Goal: Task Accomplishment & Management: Use online tool/utility

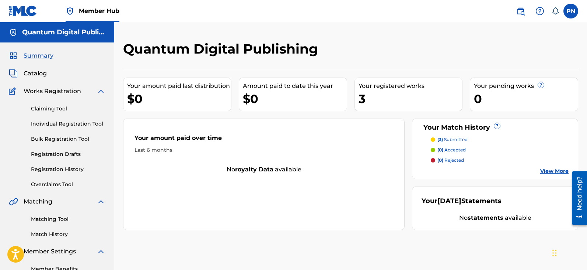
click at [459, 140] on p "(3) submitted" at bounding box center [453, 139] width 30 height 7
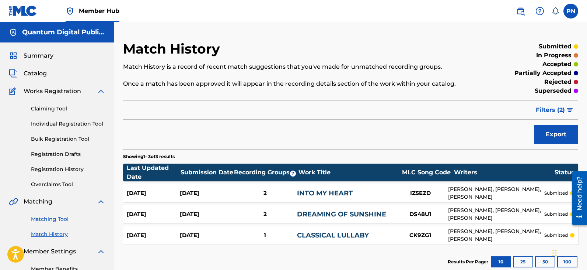
click at [51, 219] on link "Matching Tool" at bounding box center [68, 219] width 74 height 8
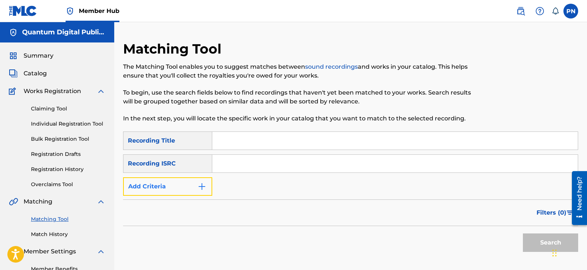
click at [204, 185] on img "Search Form" at bounding box center [202, 186] width 9 height 9
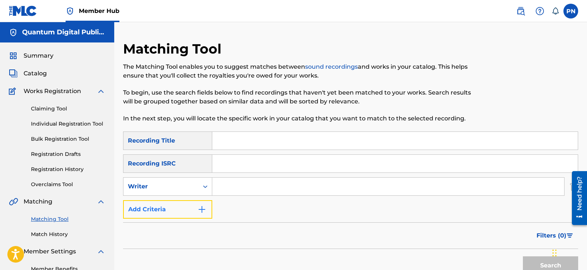
click at [201, 207] on img "Search Form" at bounding box center [202, 209] width 9 height 9
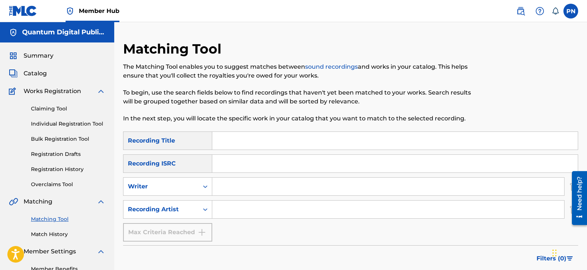
drag, startPoint x: 235, startPoint y: 190, endPoint x: 242, endPoint y: 176, distance: 15.8
click at [239, 184] on input "Search Form" at bounding box center [388, 186] width 352 height 18
paste input "Julian Schramm"
type input "Julian Schramm"
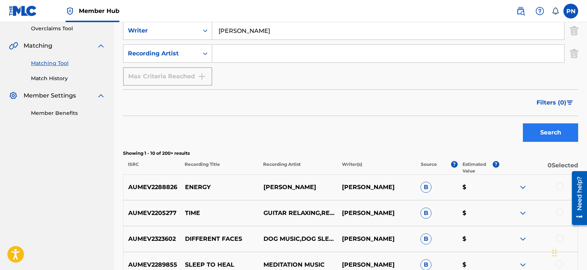
scroll to position [155, 0]
click at [559, 101] on span "Filters ( 0 )" at bounding box center [552, 102] width 30 height 9
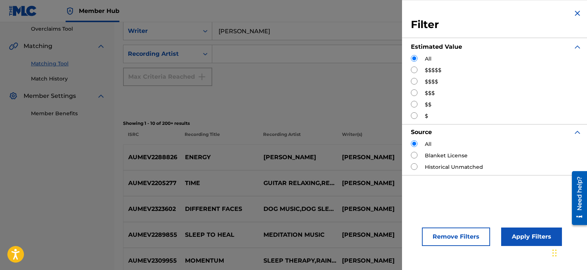
click at [413, 68] on input "Search Form" at bounding box center [414, 69] width 7 height 7
radio input "true"
click at [541, 230] on button "Apply Filters" at bounding box center [532, 236] width 61 height 18
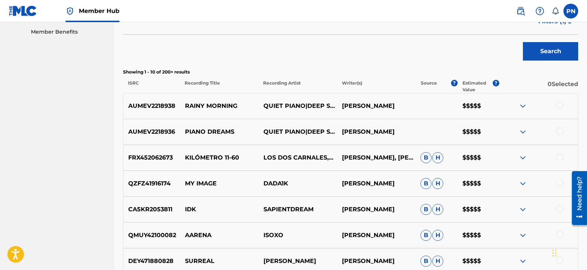
scroll to position [323, 0]
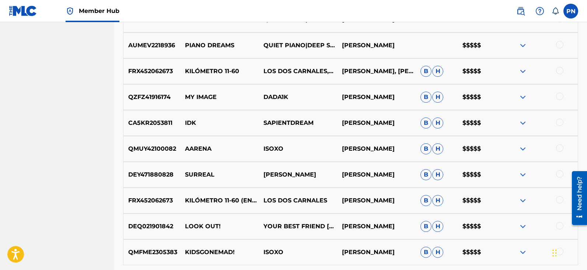
drag, startPoint x: 403, startPoint y: 148, endPoint x: 333, endPoint y: 148, distance: 69.7
click at [333, 148] on div "QMUY42100082 AARENA ISOXO JULIAN ISORENA B H $$$$$" at bounding box center [350, 149] width 455 height 26
copy div "JULIAN ISORENA"
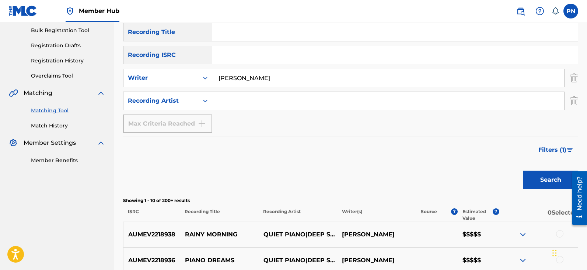
scroll to position [65, 0]
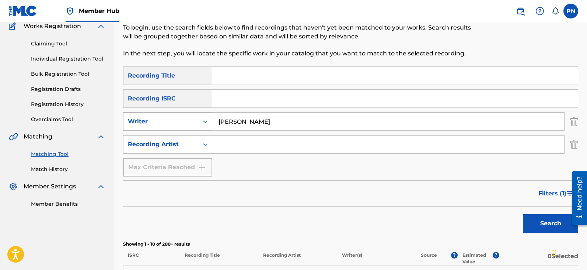
drag, startPoint x: 288, startPoint y: 119, endPoint x: 181, endPoint y: 127, distance: 107.2
click at [181, 127] on div "SearchWithCriteria4d9e8aa2-51de-496c-a581-5d1a31750115 Writer Julian Schramm" at bounding box center [350, 121] width 455 height 18
paste input "JULIAN ISORENA"
type input "JULIAN ISORENA"
click at [546, 220] on button "Search" at bounding box center [550, 223] width 55 height 18
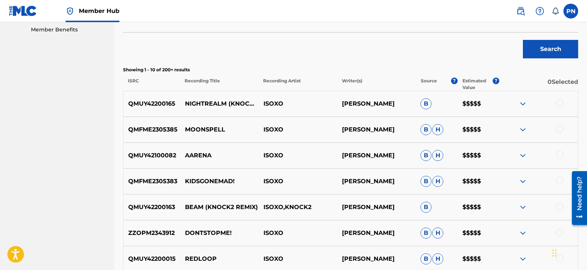
scroll to position [237, 0]
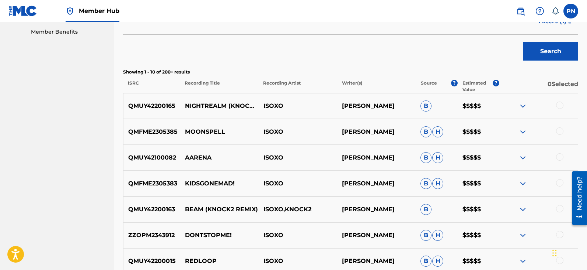
click at [521, 103] on img at bounding box center [523, 105] width 9 height 9
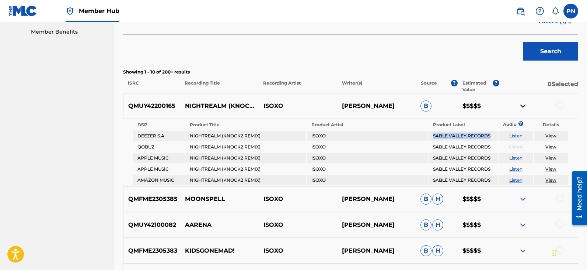
drag, startPoint x: 433, startPoint y: 135, endPoint x: 493, endPoint y: 139, distance: 59.5
click at [493, 139] on td "SABLE VALLEY RECORDS" at bounding box center [463, 136] width 69 height 10
copy td "SABLE VALLEY RECORDS"
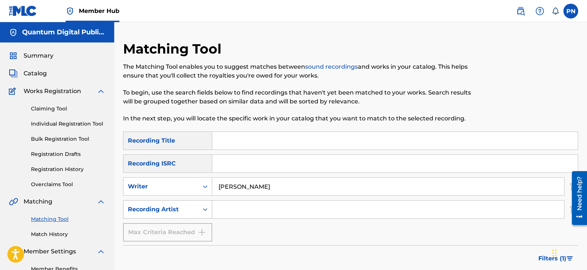
drag, startPoint x: 311, startPoint y: 180, endPoint x: 196, endPoint y: 203, distance: 117.0
click at [196, 203] on div "SearchWithCriteria54c36650-22cc-4838-83f6-f11601ebf93c Recording Title SearchWi…" at bounding box center [350, 186] width 455 height 110
click at [270, 217] on input "Search Form" at bounding box center [388, 209] width 352 height 18
type input "Knock2"
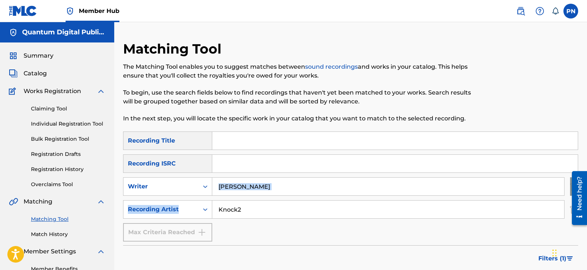
drag, startPoint x: 307, startPoint y: 195, endPoint x: 221, endPoint y: 180, distance: 88.0
click at [218, 183] on div "SearchWithCriteria54c36650-22cc-4838-83f6-f11601ebf93c Recording Title SearchWi…" at bounding box center [350, 186] width 455 height 110
click at [284, 181] on input "JULIAN ISORENA" at bounding box center [388, 186] width 352 height 18
type input "J"
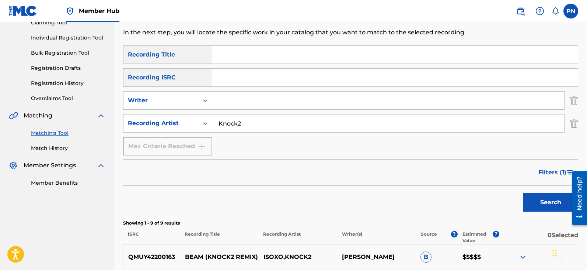
scroll to position [172, 0]
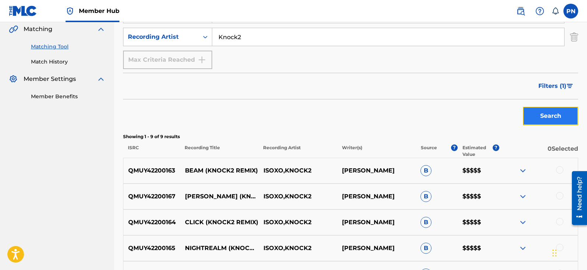
click at [552, 115] on button "Search" at bounding box center [550, 116] width 55 height 18
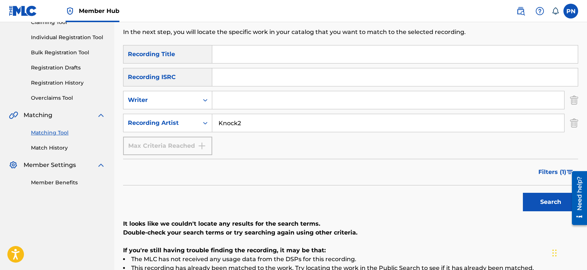
scroll to position [86, 0]
click at [248, 105] on input "Search Form" at bounding box center [388, 100] width 352 height 18
paste input "Richard Nakhonethap"
type input "Richard Nakhonethap"
click at [523, 193] on button "Search" at bounding box center [550, 202] width 55 height 18
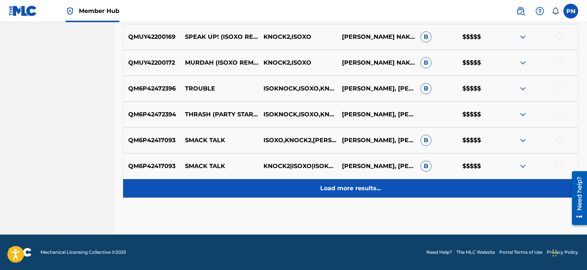
click at [334, 188] on p "Load more results..." at bounding box center [350, 188] width 61 height 9
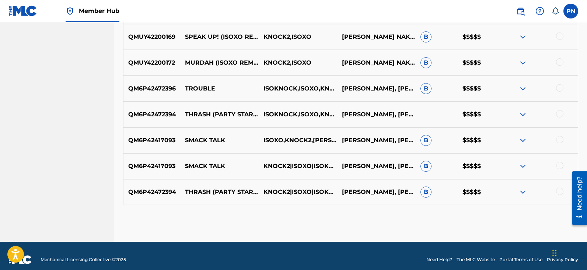
scroll to position [323, 0]
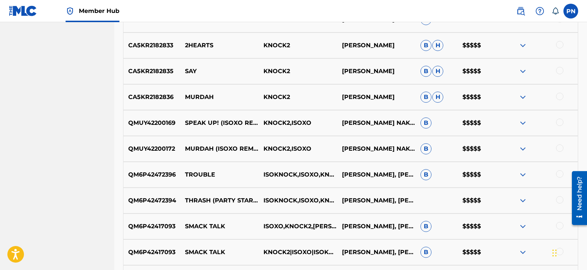
drag, startPoint x: 338, startPoint y: 44, endPoint x: 410, endPoint y: 48, distance: 72.4
click at [410, 48] on p "[PERSON_NAME]" at bounding box center [376, 45] width 79 height 9
copy p "[PERSON_NAME]"
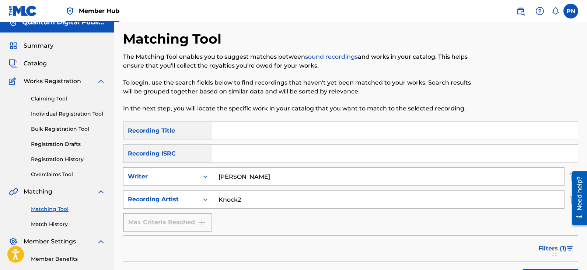
scroll to position [0, 0]
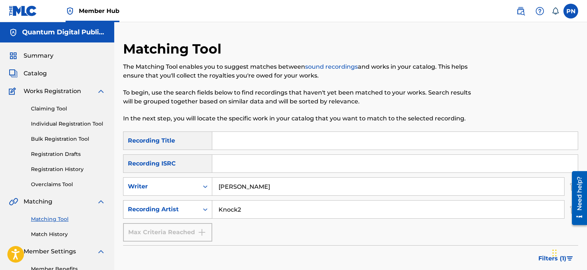
drag, startPoint x: 274, startPoint y: 207, endPoint x: 141, endPoint y: 180, distance: 135.8
click at [146, 203] on div "SearchWithCriteria9e0eaabf-efab-46a8-b158-9628e133568f Recording Artist Knock2" at bounding box center [350, 209] width 455 height 18
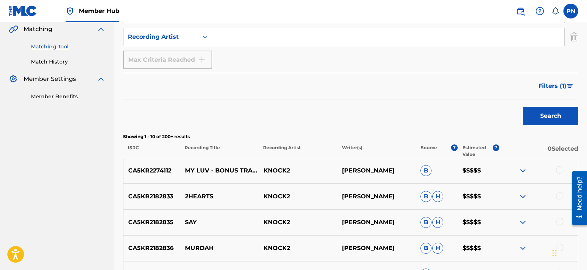
scroll to position [86, 0]
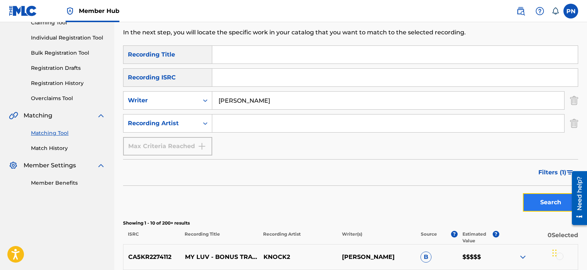
click at [555, 201] on button "Search" at bounding box center [550, 202] width 55 height 18
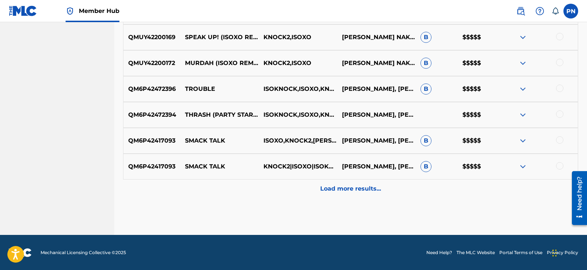
scroll to position [409, 0]
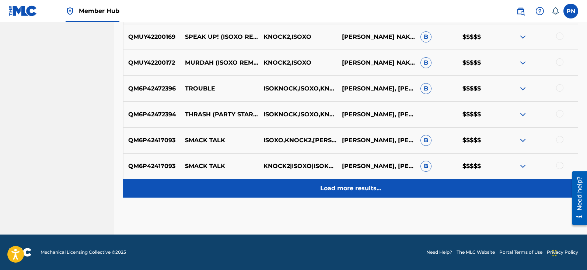
click at [363, 190] on p "Load more results..." at bounding box center [350, 188] width 61 height 9
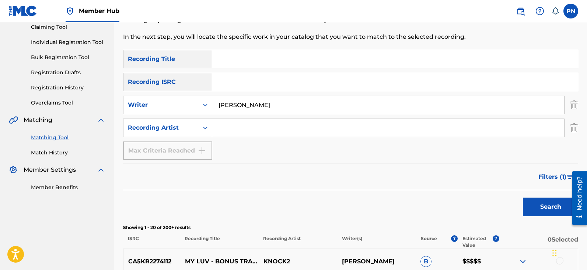
scroll to position [65, 0]
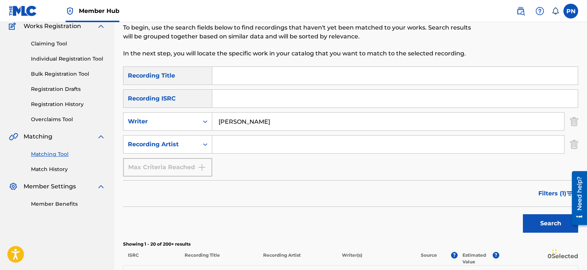
click at [287, 146] on input "Search Form" at bounding box center [388, 144] width 352 height 18
drag, startPoint x: 294, startPoint y: 122, endPoint x: 357, endPoint y: 125, distance: 63.2
click at [357, 125] on input "Richard Nakhonethap" at bounding box center [388, 121] width 352 height 18
click at [222, 148] on input "Search Form" at bounding box center [388, 144] width 352 height 18
type input "knock2"
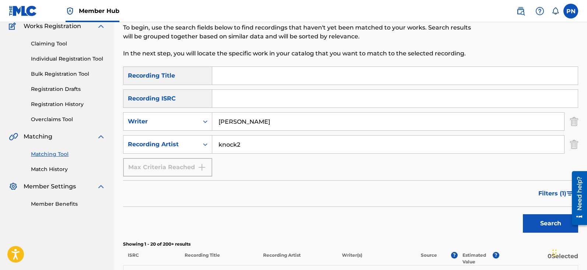
click at [523, 214] on button "Search" at bounding box center [550, 223] width 55 height 18
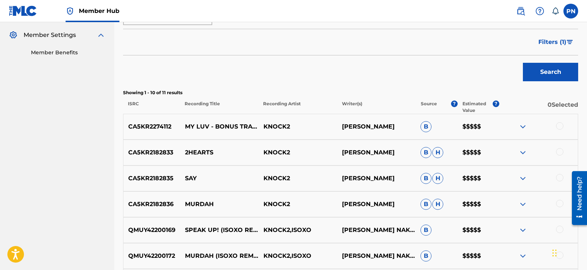
scroll to position [237, 0]
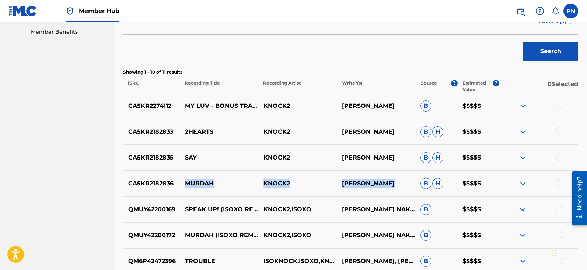
drag, startPoint x: 181, startPoint y: 183, endPoint x: 416, endPoint y: 192, distance: 235.1
click at [416, 192] on div "CA5KR2182836 MURDAH KNOCK2 RICHARD NAKHONETHAP B H $$$$$" at bounding box center [350, 183] width 455 height 26
copy div "MURDAH KNOCK2 RICHARD NAKHONETHAP"
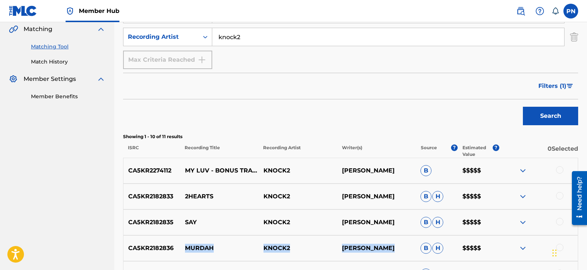
scroll to position [0, 0]
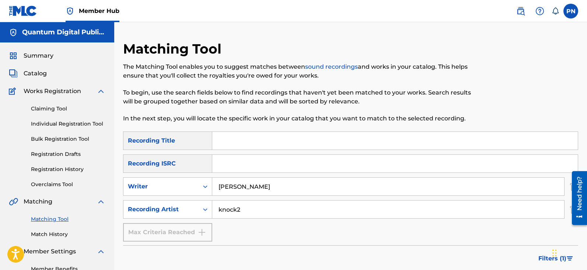
drag, startPoint x: 245, startPoint y: 212, endPoint x: 118, endPoint y: 211, distance: 127.6
drag, startPoint x: 318, startPoint y: 180, endPoint x: 170, endPoint y: 190, distance: 147.5
click at [172, 190] on div "SearchWithCriteria4d9e8aa2-51de-496c-a581-5d1a31750115 Writer Richard Nakhoneth…" at bounding box center [350, 186] width 455 height 18
click at [230, 188] on input "Search Form" at bounding box center [388, 186] width 352 height 18
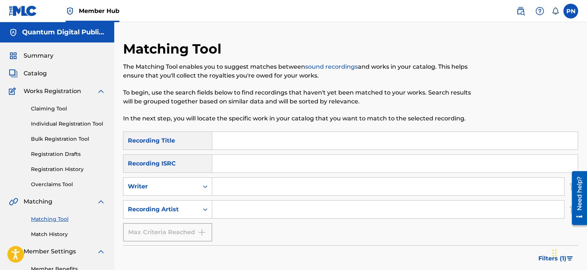
paste input "Richard Singphiphat Nakhonethap"
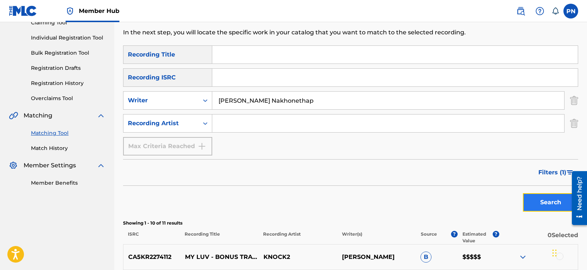
click at [541, 202] on button "Search" at bounding box center [550, 202] width 55 height 18
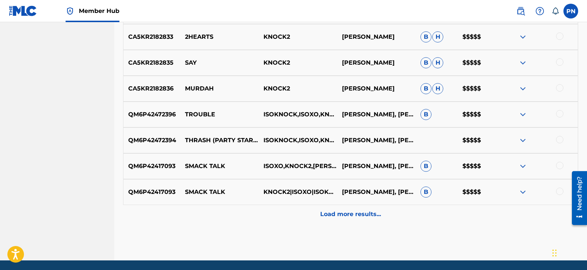
scroll to position [409, 0]
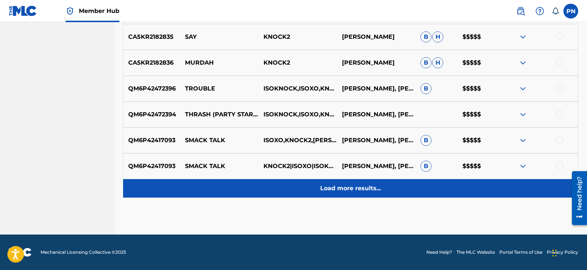
click at [339, 184] on p "Load more results..." at bounding box center [350, 188] width 61 height 9
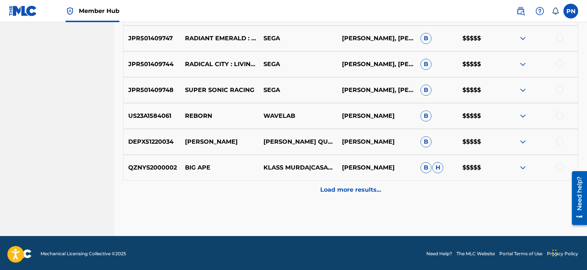
scroll to position [667, 0]
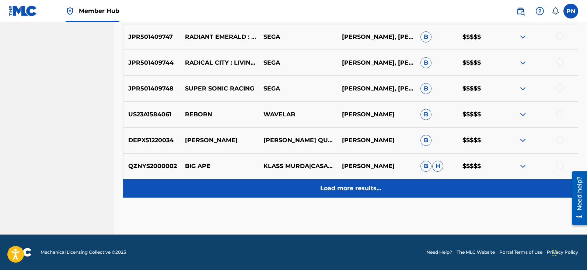
click at [357, 185] on p "Load more results..." at bounding box center [350, 188] width 61 height 9
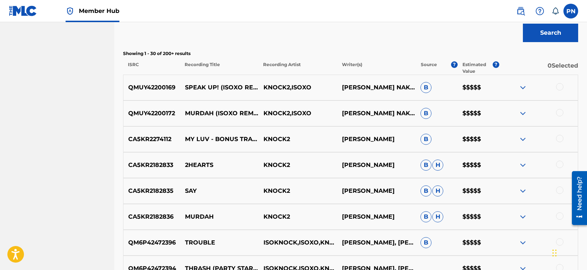
scroll to position [237, 0]
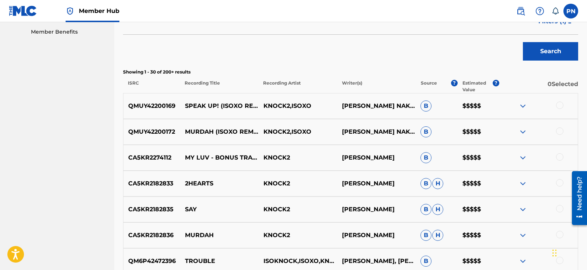
click at [523, 181] on img at bounding box center [523, 183] width 9 height 9
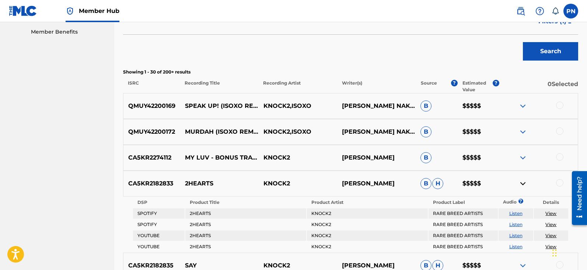
click at [554, 213] on link "View" at bounding box center [551, 213] width 11 height 6
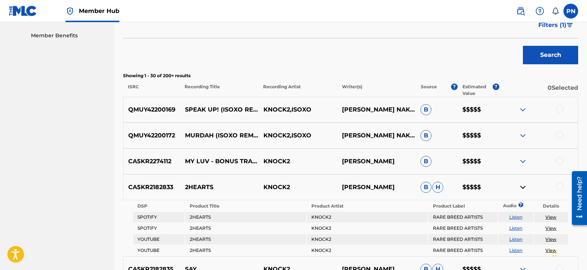
scroll to position [0, 0]
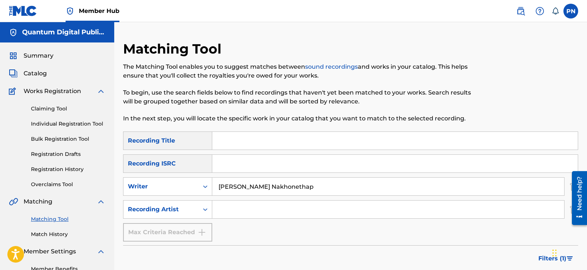
drag, startPoint x: 381, startPoint y: 183, endPoint x: 114, endPoint y: 181, distance: 267.0
paste input "Matt Greger"
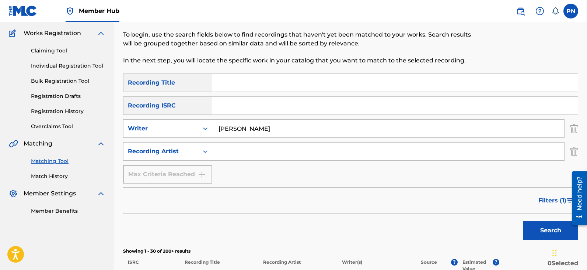
scroll to position [172, 0]
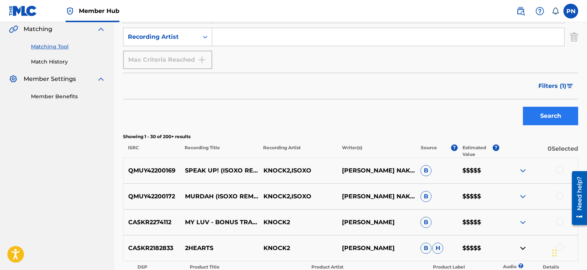
type input "Matt Greger"
click at [555, 115] on button "Search" at bounding box center [550, 116] width 55 height 18
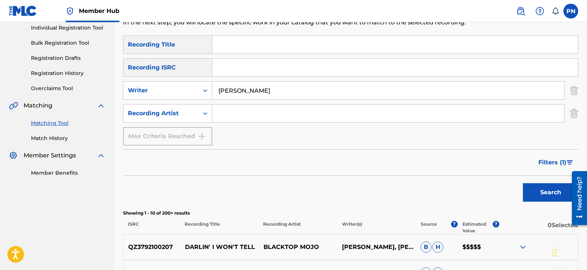
scroll to position [0, 0]
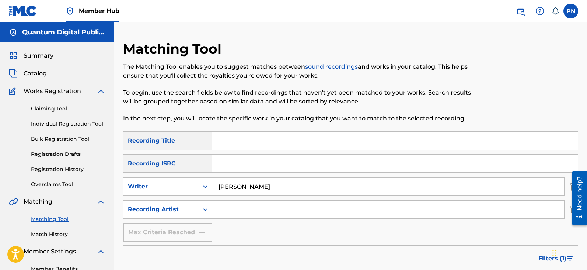
drag, startPoint x: 279, startPoint y: 190, endPoint x: 216, endPoint y: 189, distance: 63.1
click at [216, 189] on input "Matt Greger" at bounding box center [388, 186] width 352 height 18
click at [251, 205] on input "Search Form" at bounding box center [388, 209] width 352 height 18
type input "piper"
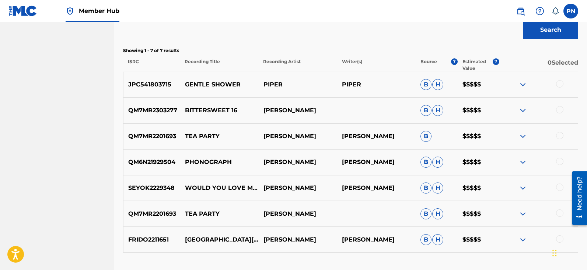
scroll to position [86, 0]
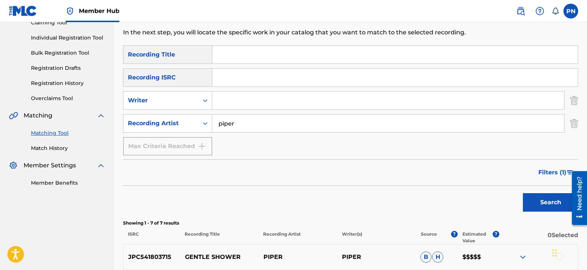
click at [221, 105] on input "Search Form" at bounding box center [388, 100] width 352 height 18
click at [523, 193] on button "Search" at bounding box center [550, 202] width 55 height 18
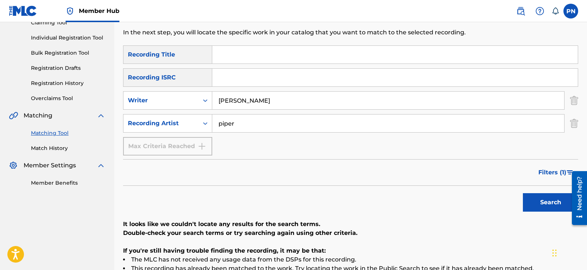
click at [240, 103] on input "mattew greger" at bounding box center [388, 100] width 352 height 18
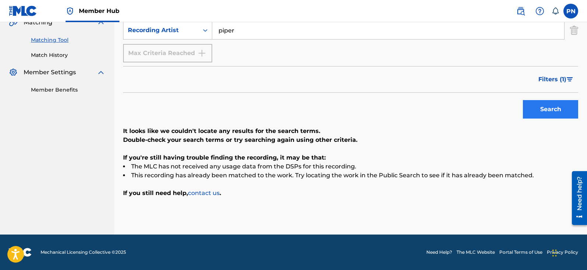
type input "matt greger"
click at [547, 118] on button "Search" at bounding box center [550, 109] width 55 height 18
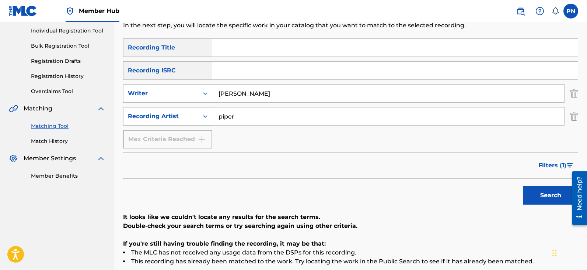
drag, startPoint x: 240, startPoint y: 111, endPoint x: 185, endPoint y: 117, distance: 55.6
click at [188, 115] on div "SearchWithCriteria9e0eaabf-efab-46a8-b158-9628e133568f Recording Artist piper" at bounding box center [350, 116] width 455 height 18
click at [556, 189] on button "Search" at bounding box center [550, 195] width 55 height 18
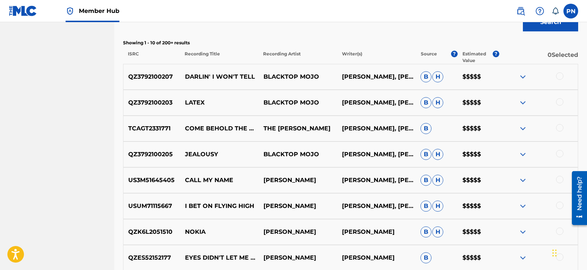
scroll to position [409, 0]
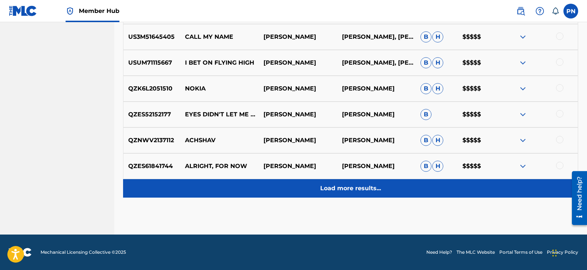
click at [387, 186] on div "Load more results..." at bounding box center [350, 188] width 455 height 18
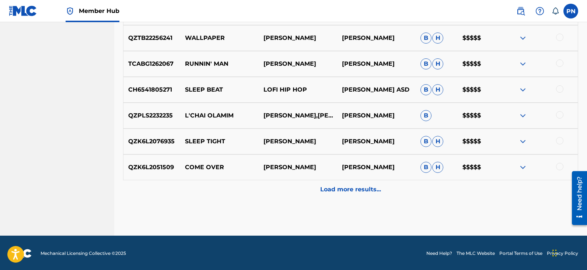
scroll to position [667, 0]
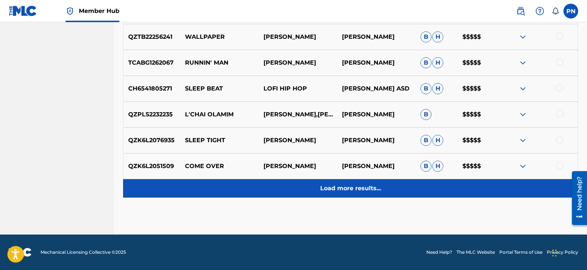
click at [378, 188] on p "Load more results..." at bounding box center [350, 188] width 61 height 9
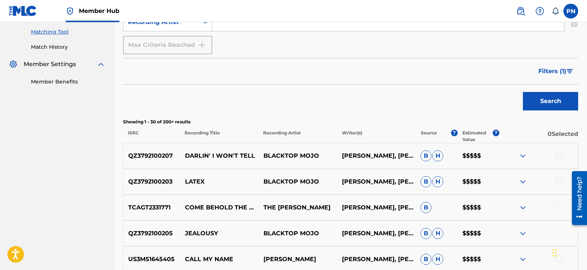
scroll to position [65, 0]
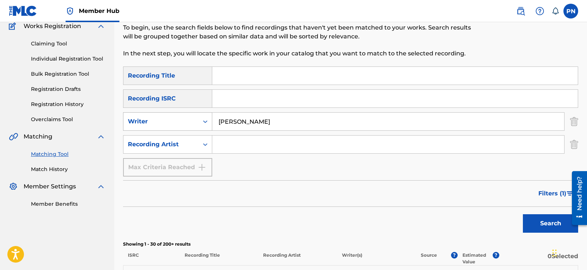
drag, startPoint x: 280, startPoint y: 126, endPoint x: 182, endPoint y: 121, distance: 97.9
click at [182, 121] on div "SearchWithCriteria4d9e8aa2-51de-496c-a581-5d1a31750115 Writer matt greger" at bounding box center [350, 121] width 455 height 18
paste input "Hannah Stienen"
type input "Hannah Stienen"
click at [538, 228] on button "Search" at bounding box center [550, 223] width 55 height 18
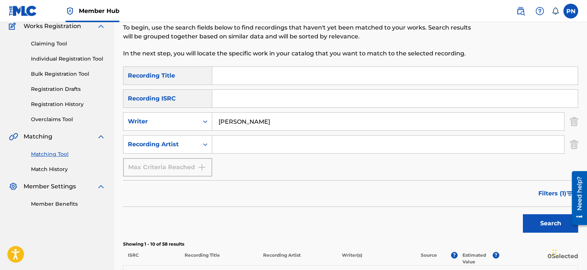
drag, startPoint x: 294, startPoint y: 128, endPoint x: 176, endPoint y: 104, distance: 121.2
click at [177, 110] on div "SearchWithCriteria54c36650-22cc-4838-83f6-f11601ebf93c Recording Title SearchWi…" at bounding box center [350, 121] width 455 height 110
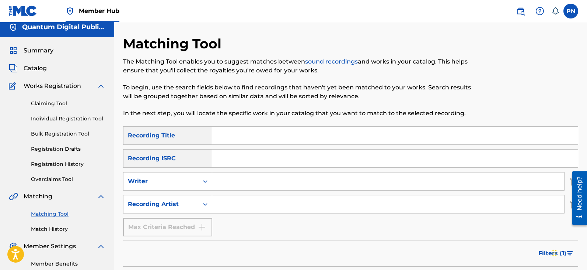
scroll to position [0, 0]
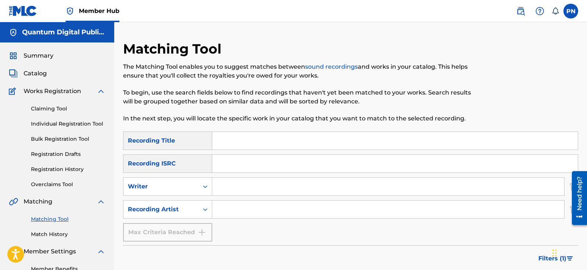
click at [235, 185] on input "Search Form" at bounding box center [388, 186] width 352 height 18
paste input "Clark Jay Owen"
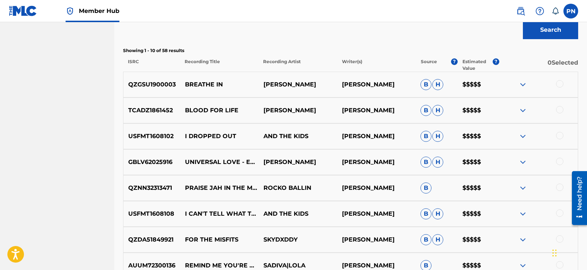
scroll to position [172, 0]
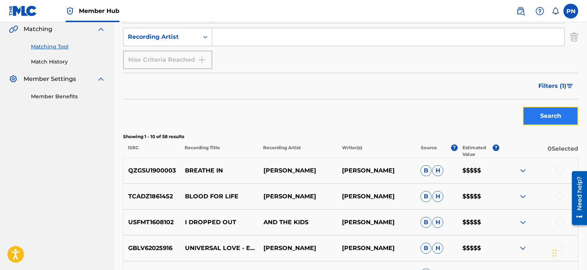
click at [559, 110] on button "Search" at bounding box center [550, 116] width 55 height 18
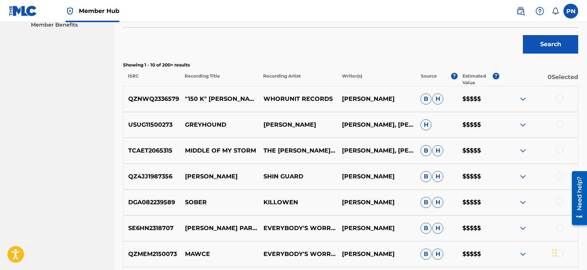
scroll to position [344, 0]
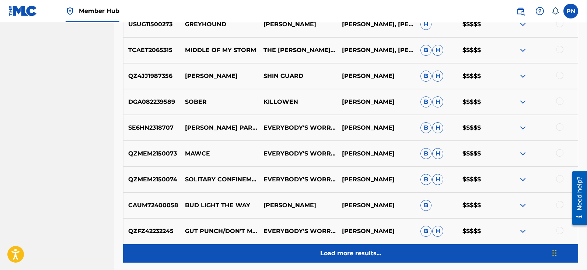
click at [359, 255] on p "Load more results..." at bounding box center [350, 253] width 61 height 9
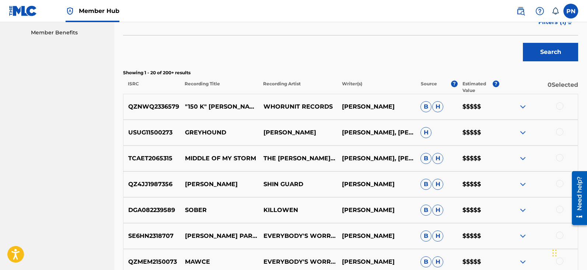
scroll to position [86, 0]
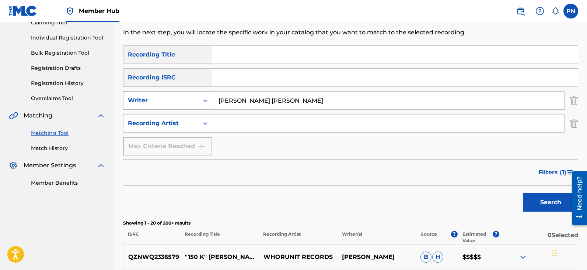
drag, startPoint x: 278, startPoint y: 102, endPoint x: 190, endPoint y: 102, distance: 87.8
click at [190, 102] on div "SearchWithCriteria4d9e8aa2-51de-496c-a581-5d1a31750115 Writer Clark Jay Owen" at bounding box center [350, 100] width 455 height 18
paste input "Baby Lulu"
type input "Baby Lulu"
click at [535, 206] on button "Search" at bounding box center [550, 202] width 55 height 18
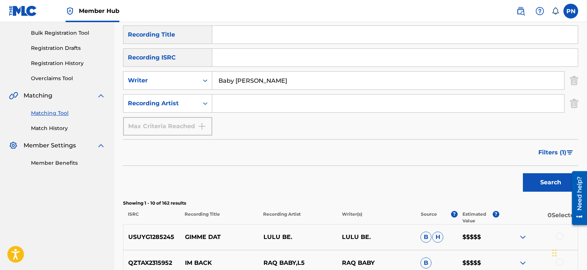
scroll to position [65, 0]
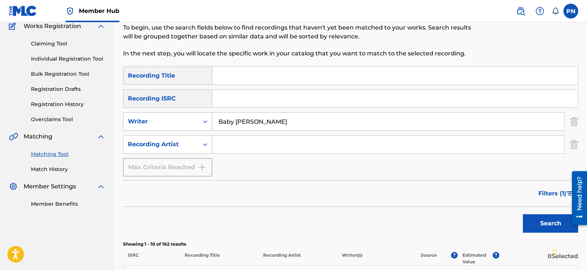
drag, startPoint x: 267, startPoint y: 128, endPoint x: 176, endPoint y: 129, distance: 91.5
click at [176, 129] on div "SearchWithCriteria4d9e8aa2-51de-496c-a581-5d1a31750115 Writer Baby Lulu" at bounding box center [350, 121] width 455 height 18
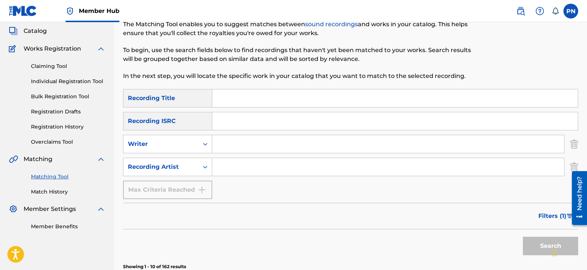
scroll to position [0, 0]
